Goal: Information Seeking & Learning: Learn about a topic

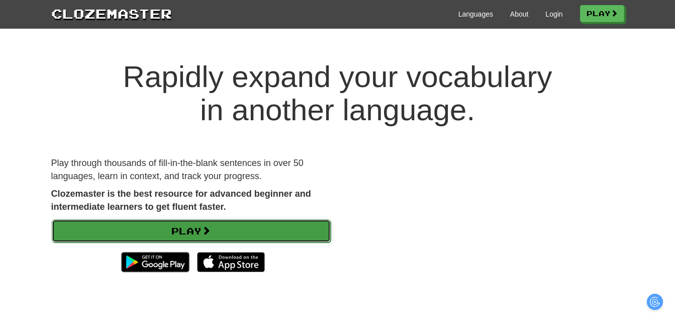
click at [222, 232] on link "Play" at bounding box center [191, 230] width 279 height 23
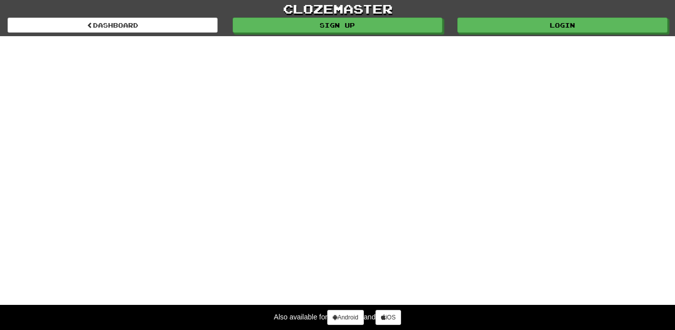
select select "*******"
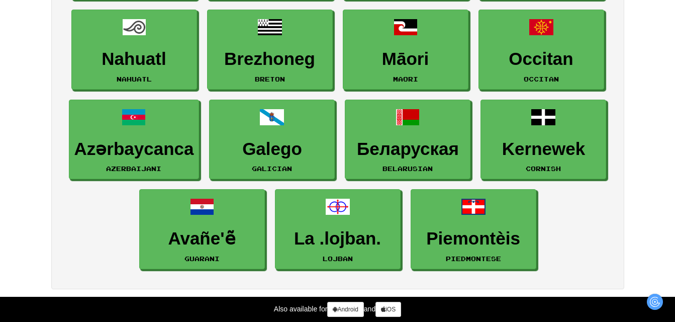
scroll to position [1472, 0]
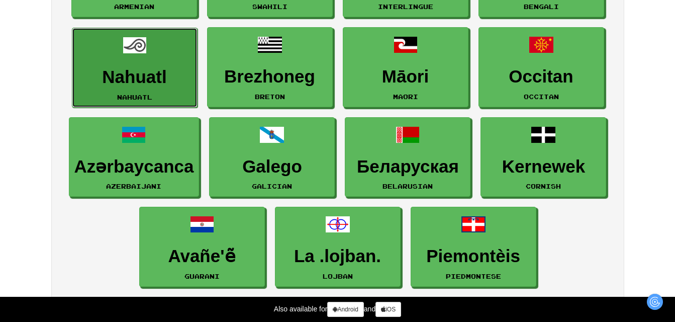
click at [158, 89] on link "Nahuatl Nahuatl" at bounding box center [135, 68] width 126 height 80
